Goal: Information Seeking & Learning: Check status

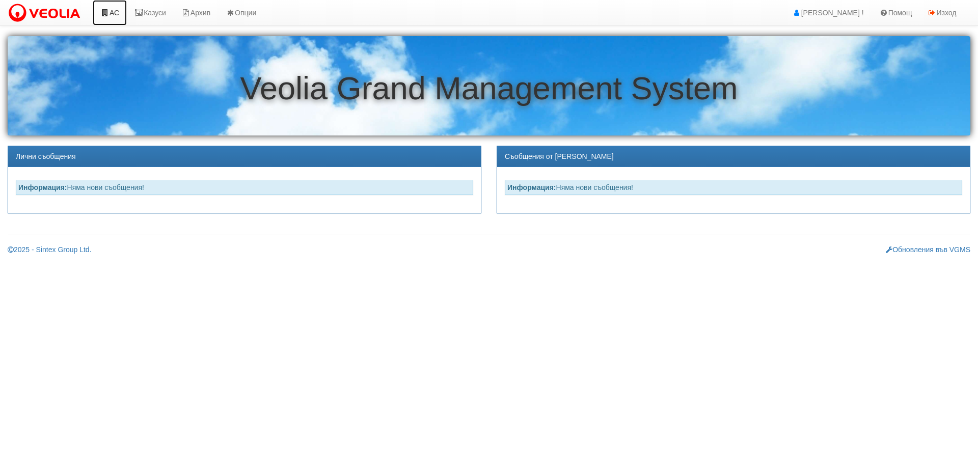
click at [119, 11] on link "АС" at bounding box center [110, 12] width 34 height 25
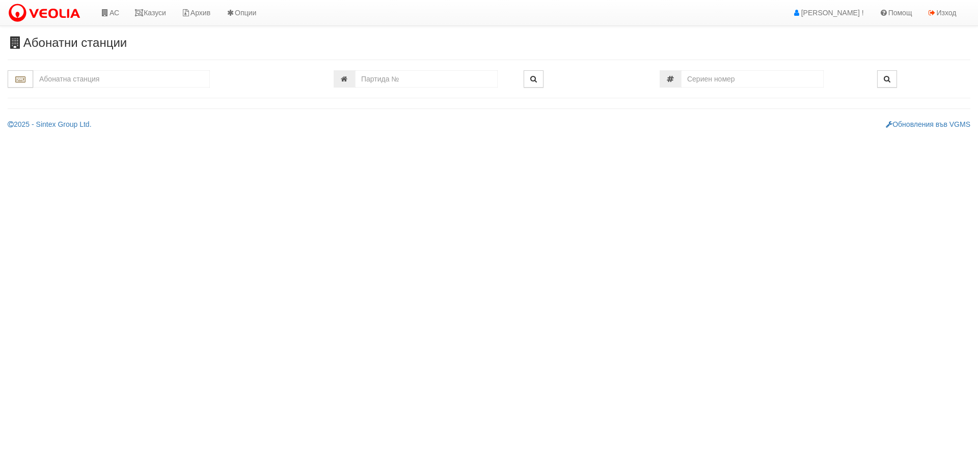
click at [108, 78] on input "text" at bounding box center [121, 78] width 177 height 17
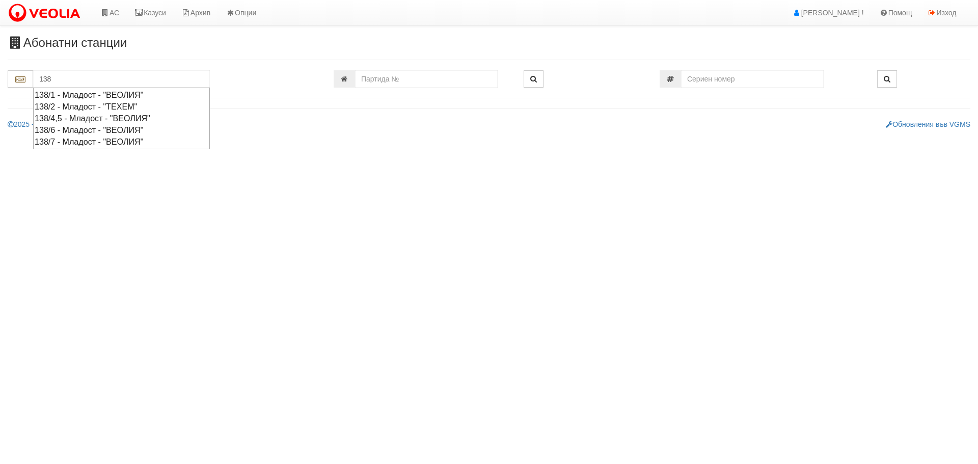
click at [74, 128] on div "138/6 - Младост - "ВЕОЛИЯ"" at bounding box center [122, 130] width 174 height 12
type input "138/6 - Младост - "ВЕОЛИЯ""
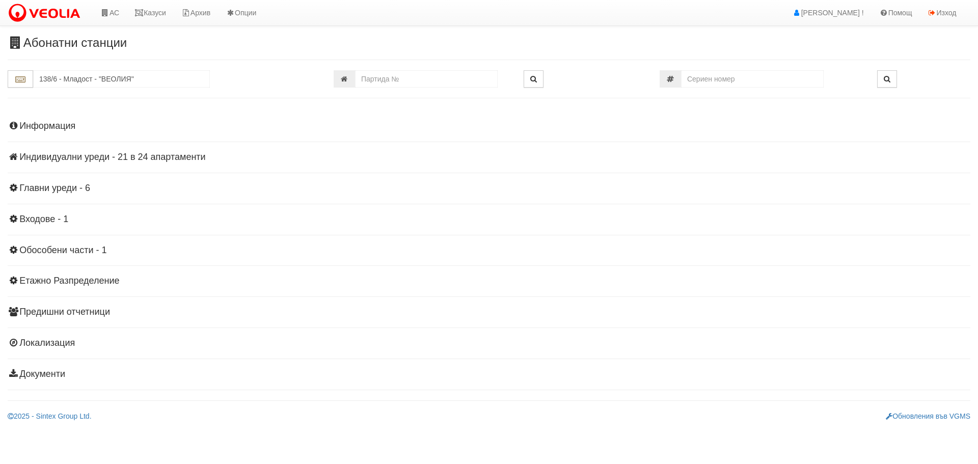
click at [69, 157] on h4 "Индивидуални уреди - 21 в 24 апартаменти" at bounding box center [489, 157] width 962 height 10
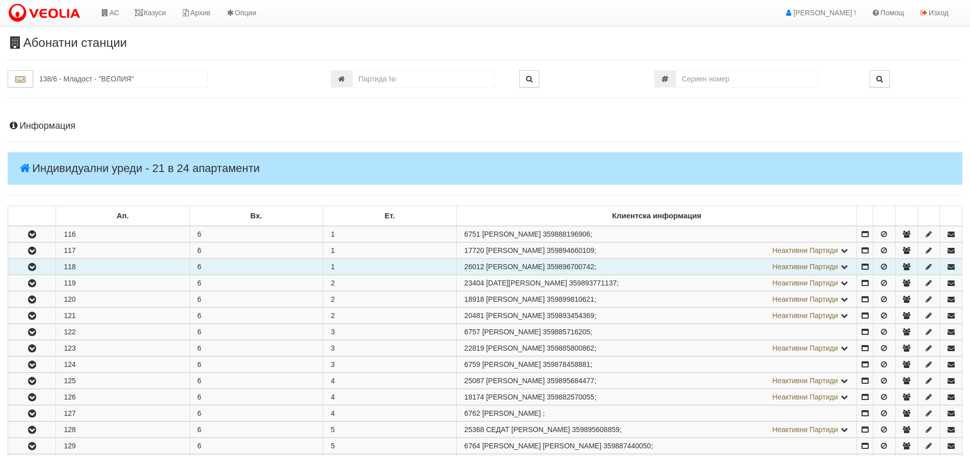
click at [34, 266] on icon "button" at bounding box center [32, 267] width 12 height 7
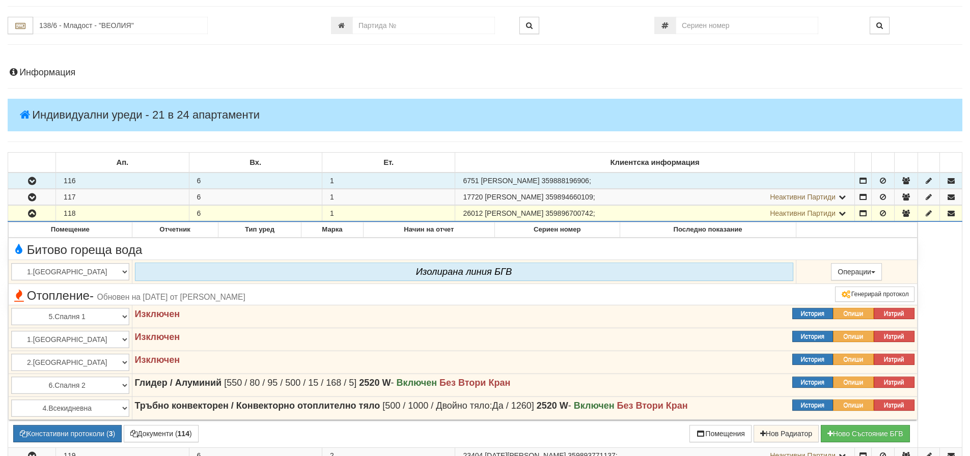
scroll to position [51, 0]
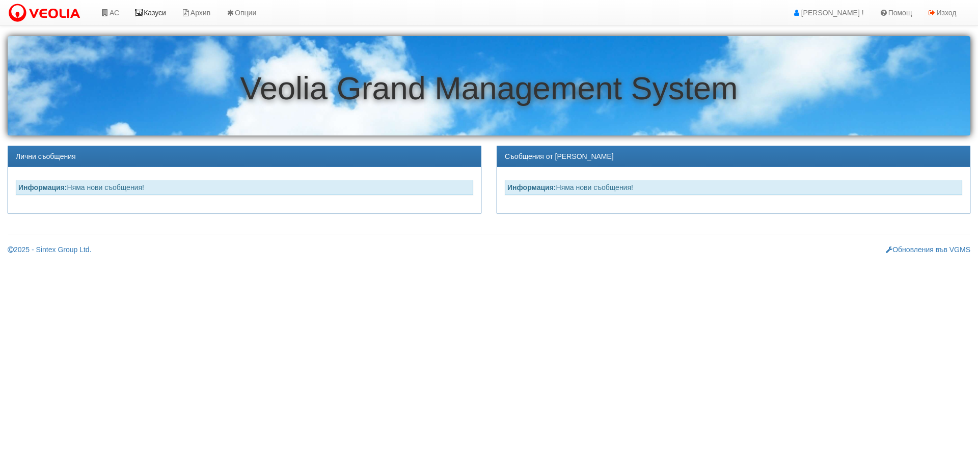
click at [156, 10] on link "Казуси" at bounding box center [150, 12] width 47 height 25
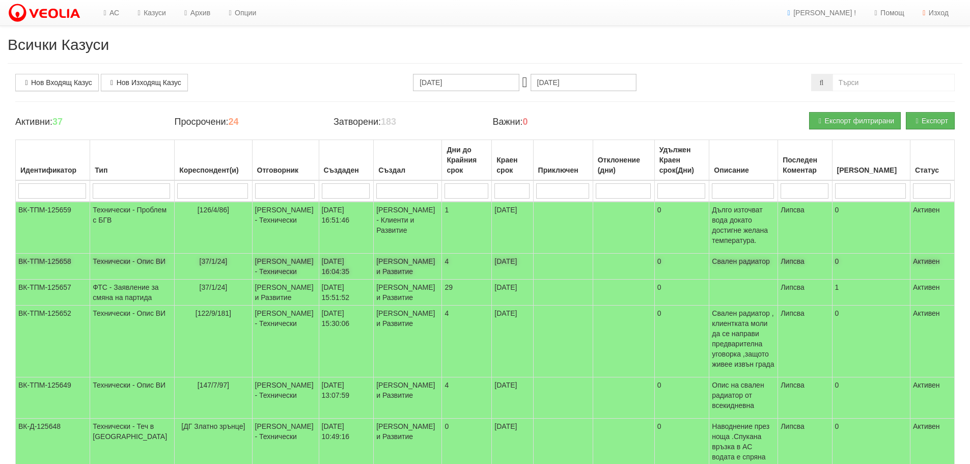
click at [119, 259] on td "Технически - Опис ВИ" at bounding box center [132, 267] width 85 height 26
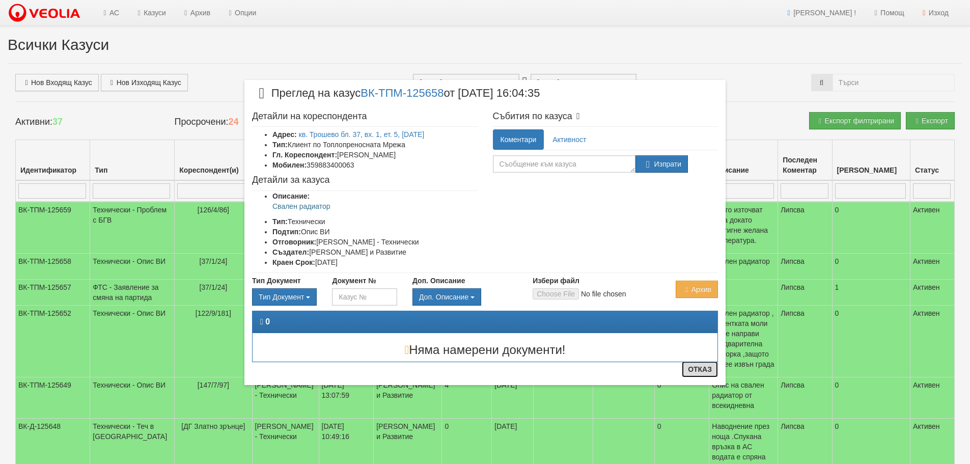
click at [701, 372] on button "Отказ" at bounding box center [700, 369] width 36 height 16
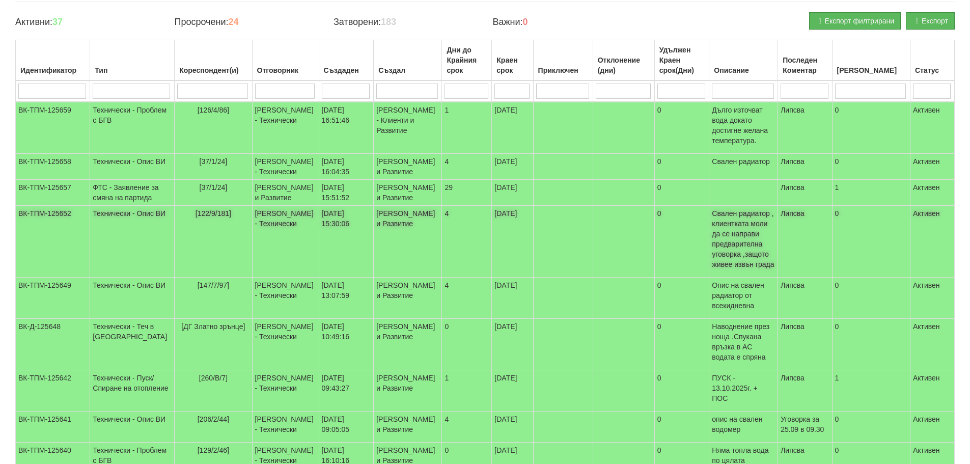
scroll to position [102, 0]
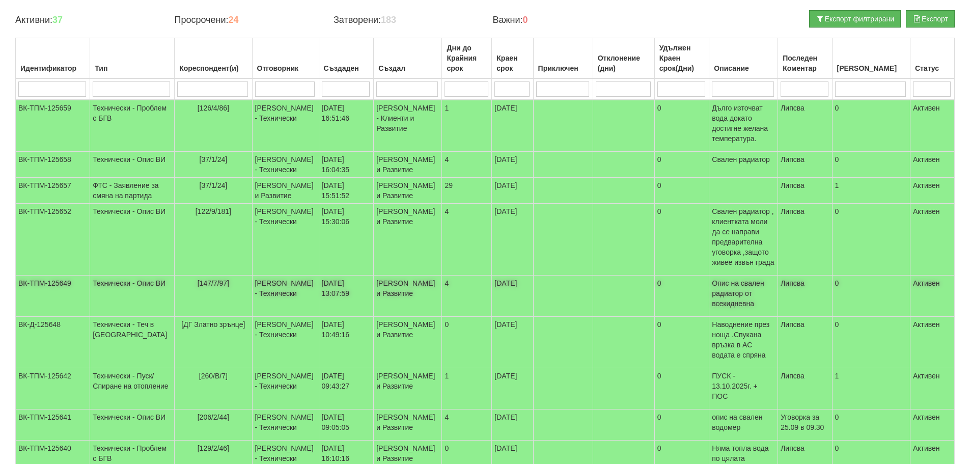
click at [112, 309] on td "Технически - Опис ВИ" at bounding box center [132, 295] width 85 height 41
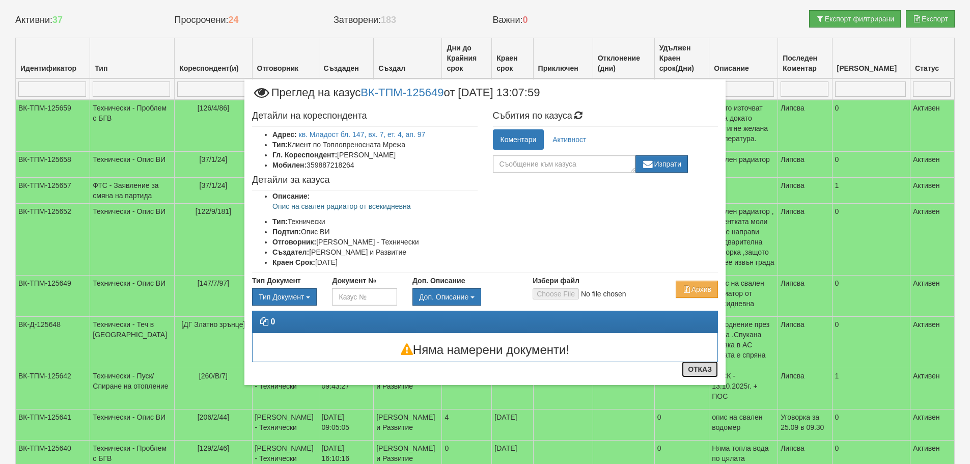
click at [706, 371] on button "Отказ" at bounding box center [700, 369] width 36 height 16
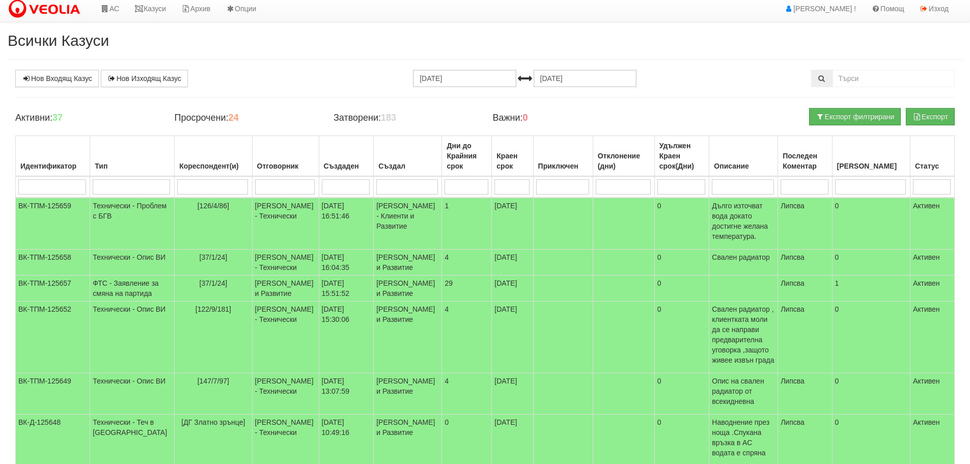
scroll to position [0, 0]
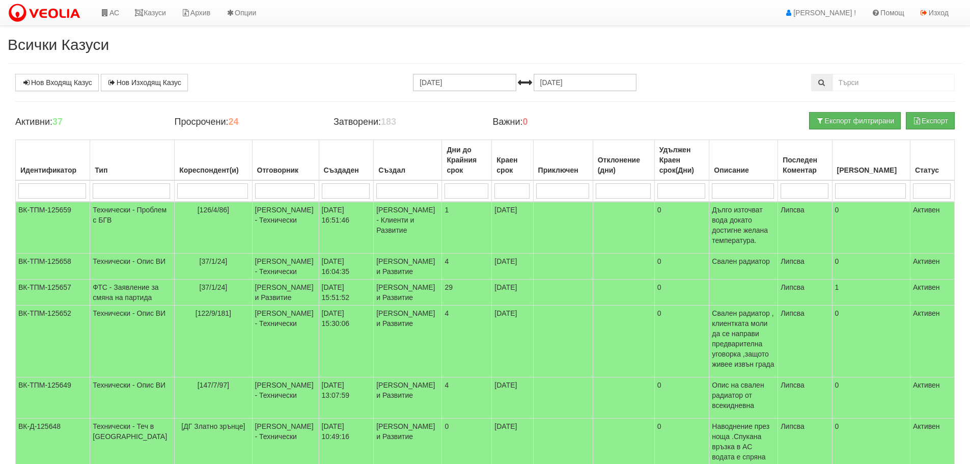
click at [273, 191] on input "search" at bounding box center [285, 190] width 60 height 15
type input "д"
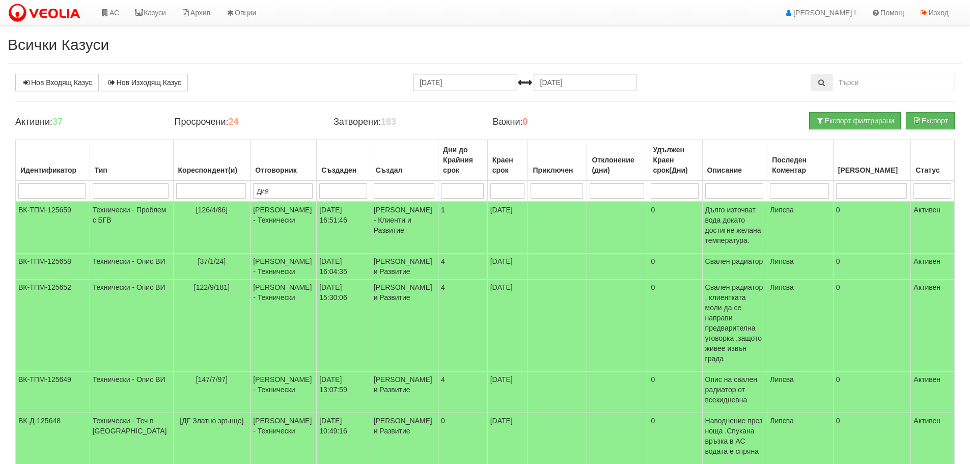
type input "диян"
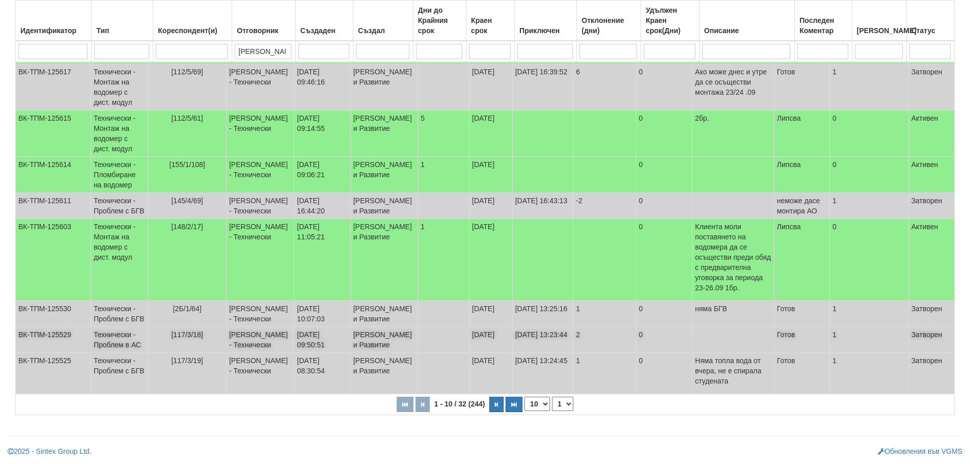
scroll to position [277, 0]
type input "диян"
click at [564, 403] on select "1 2 3 4" at bounding box center [562, 404] width 21 height 14
click at [554, 397] on select "1 2 3 4" at bounding box center [562, 404] width 21 height 14
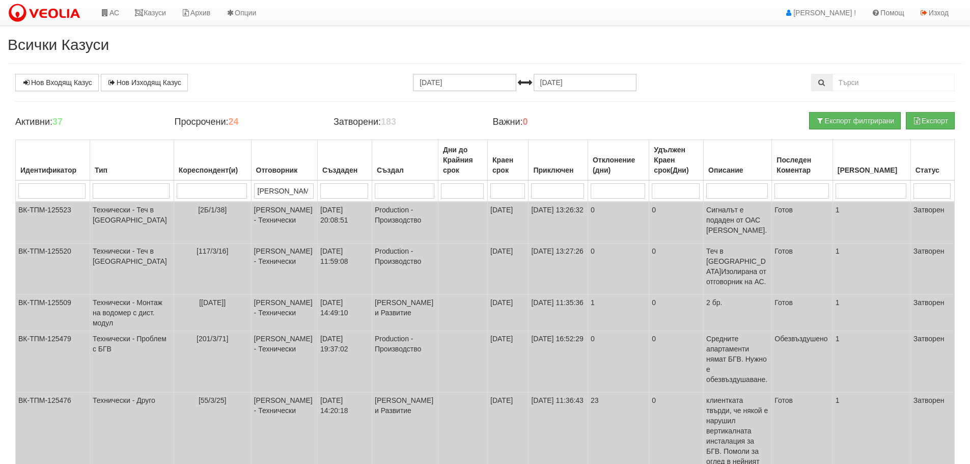
scroll to position [236, 0]
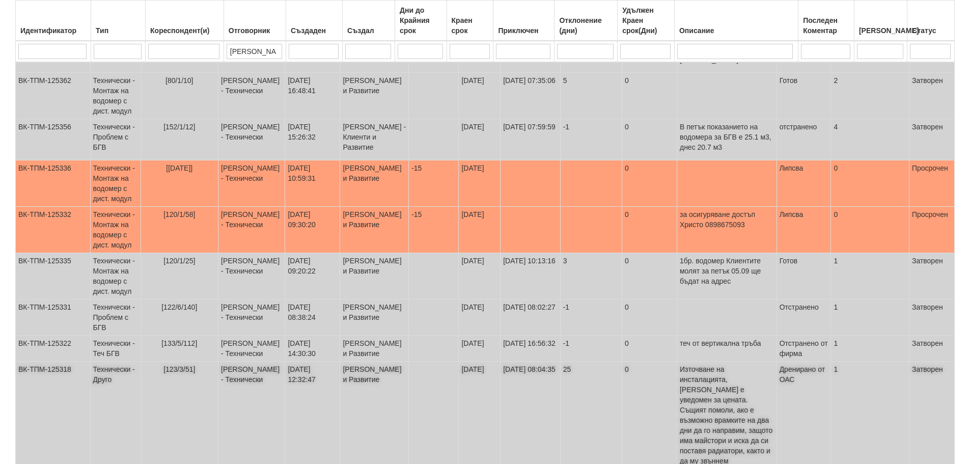
scroll to position [317, 0]
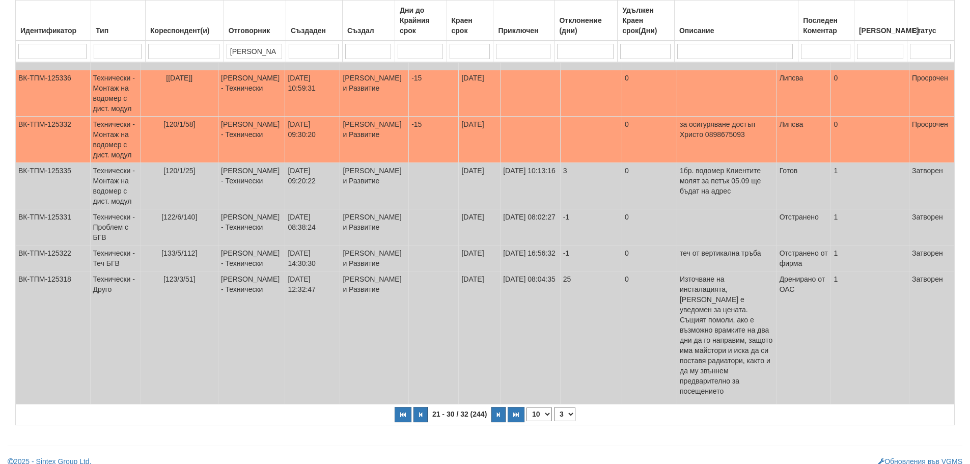
click at [568, 407] on select "1 2 3 4" at bounding box center [564, 414] width 21 height 14
select select "4"
click at [558, 407] on select "1 2 3 4" at bounding box center [564, 414] width 21 height 14
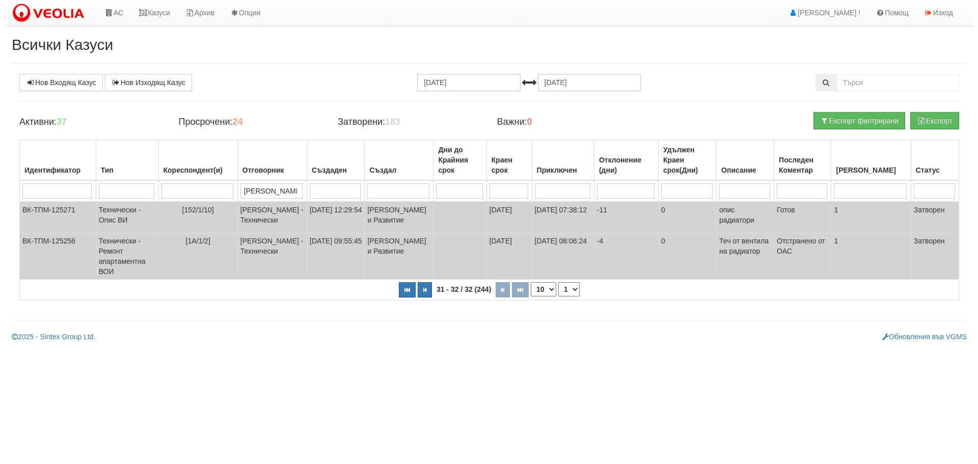
scroll to position [0, 0]
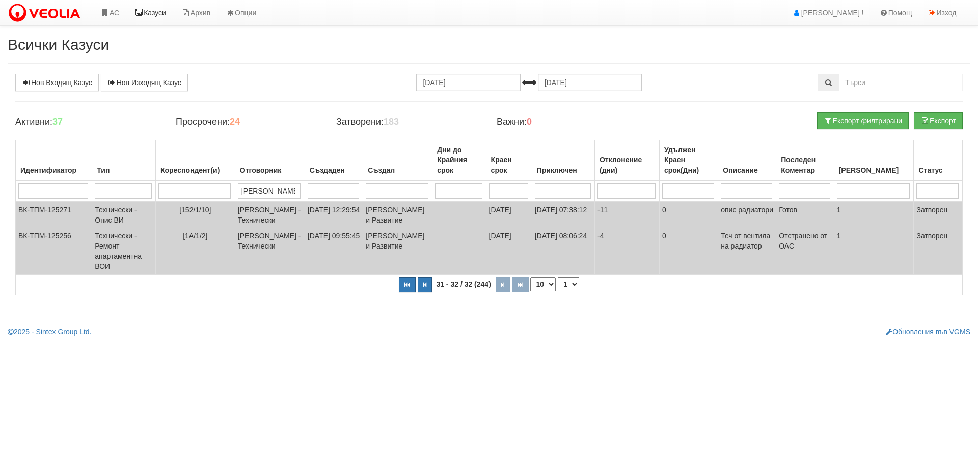
click at [165, 12] on link "Казуси" at bounding box center [150, 12] width 47 height 25
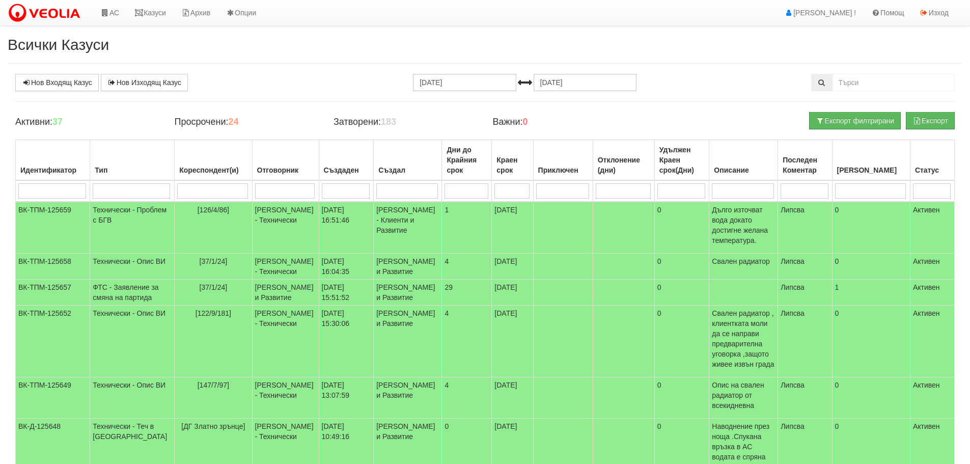
click at [197, 191] on input "search" at bounding box center [212, 190] width 70 height 15
type input "1"
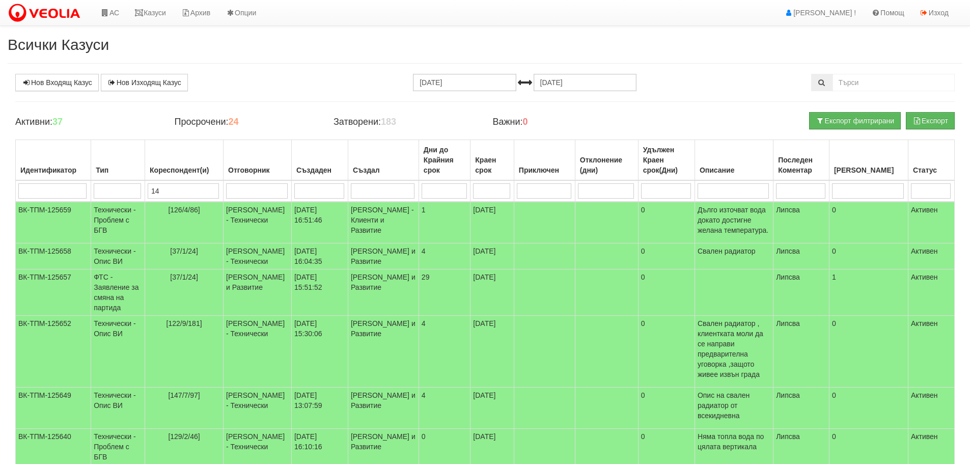
type input "145"
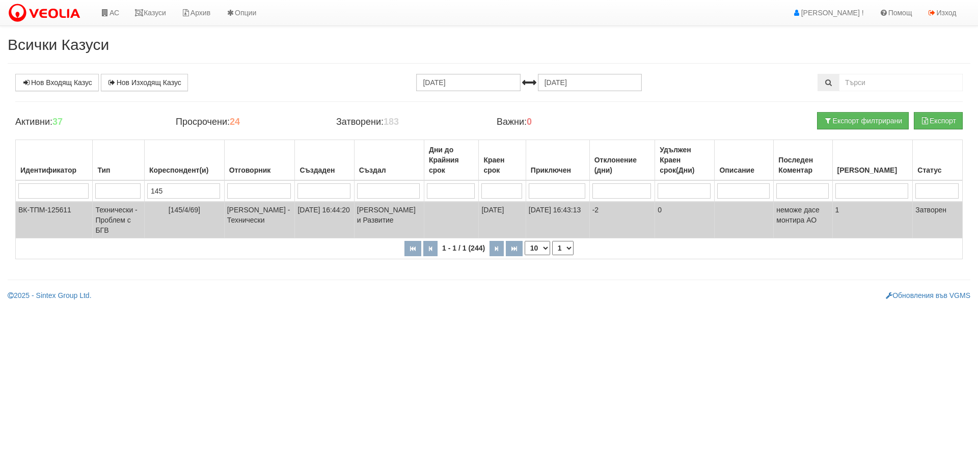
type input "145"
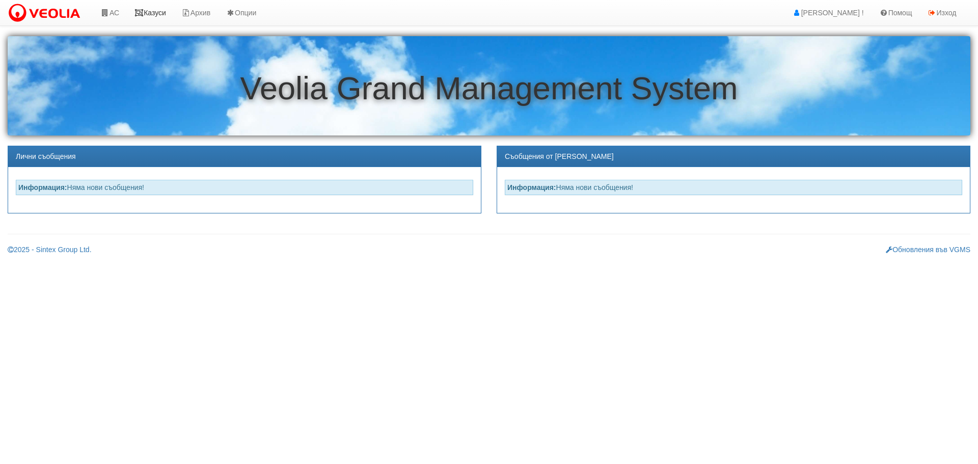
click at [163, 14] on link "Казуси" at bounding box center [150, 12] width 47 height 25
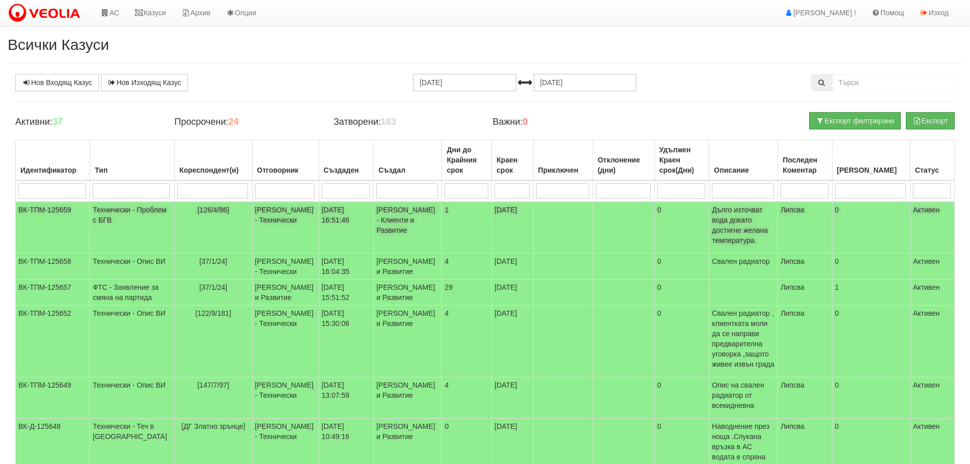
click at [118, 220] on td "Технически - Проблем с БГВ" at bounding box center [132, 228] width 85 height 52
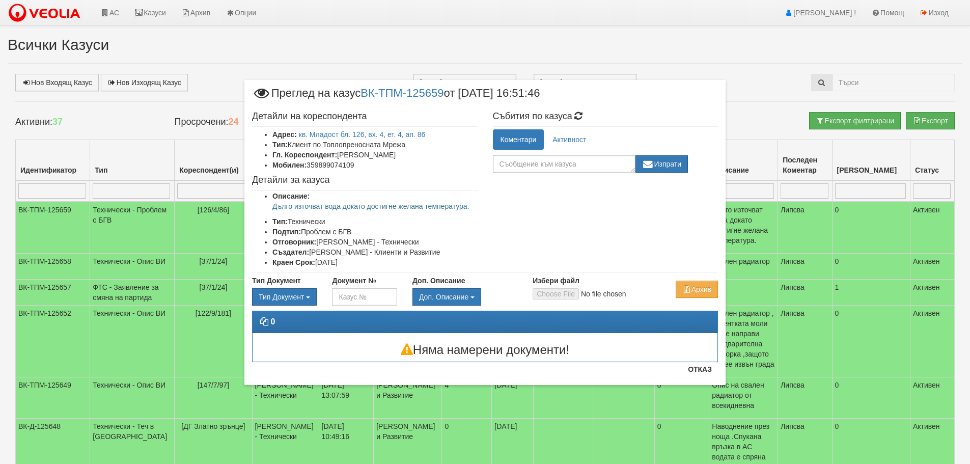
scroll to position [51, 0]
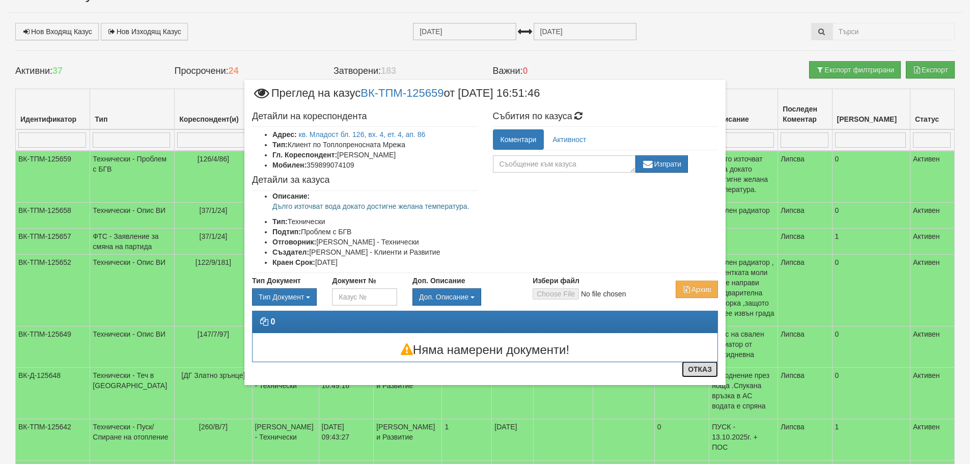
click at [703, 371] on button "Отказ" at bounding box center [700, 369] width 36 height 16
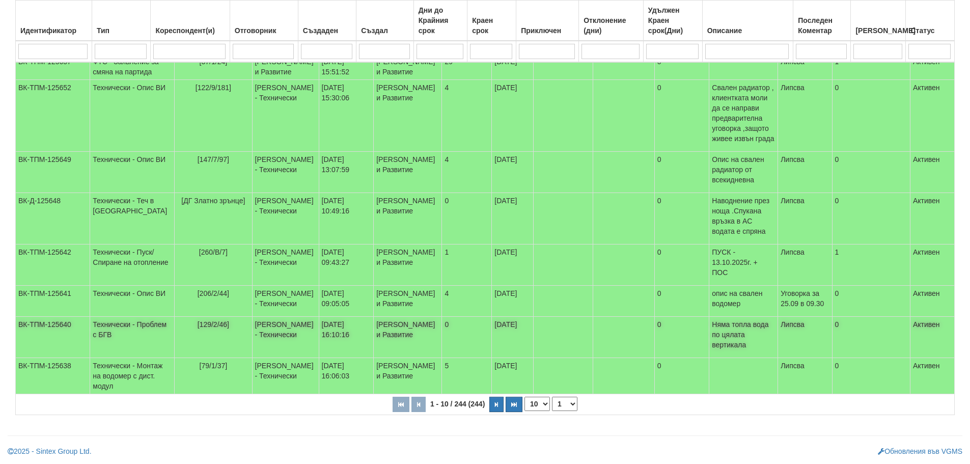
scroll to position [287, 0]
